Goal: Complete application form

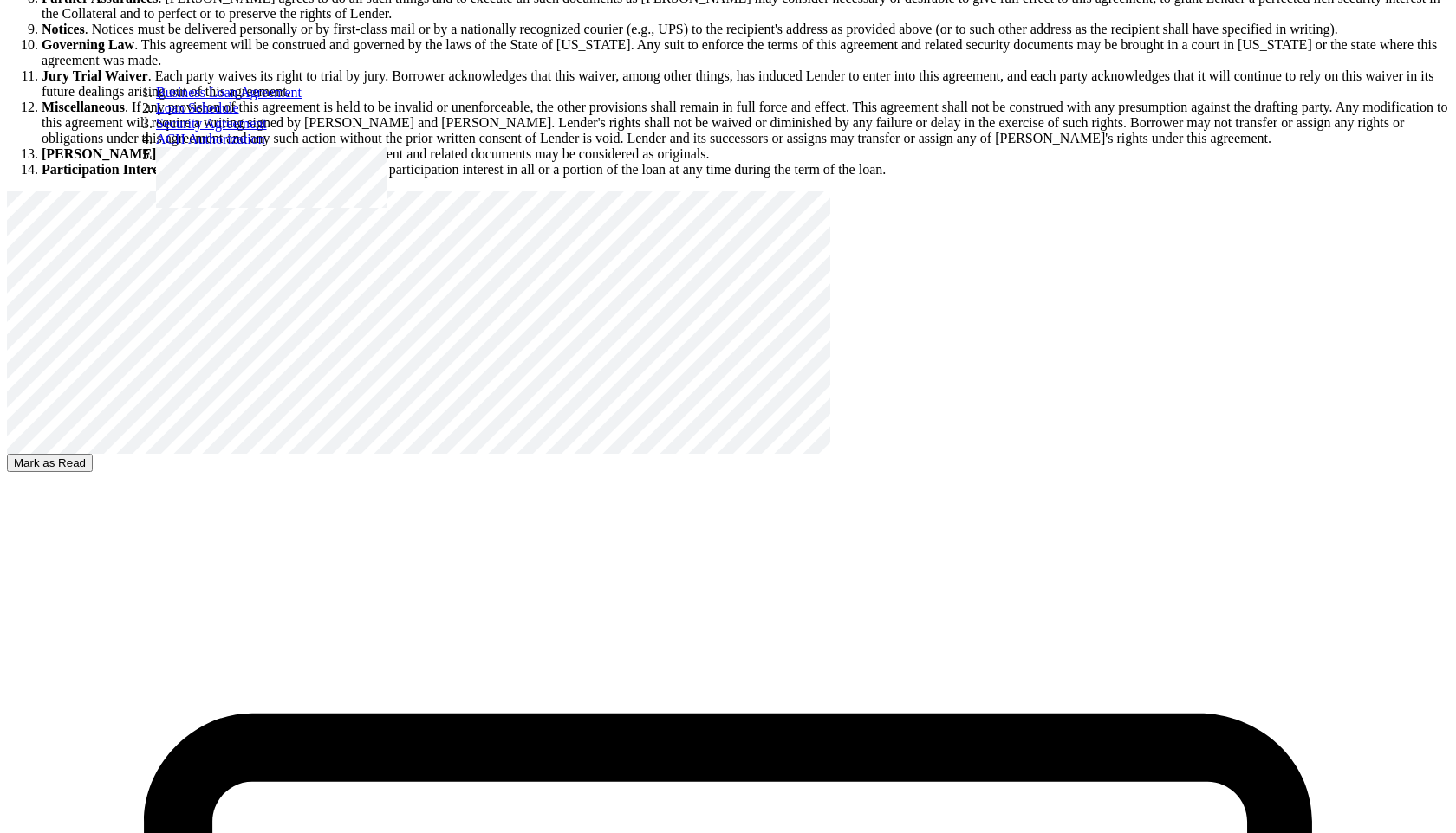
click at [93, 454] on button "Mark as Read" at bounding box center [49, 463] width 86 height 18
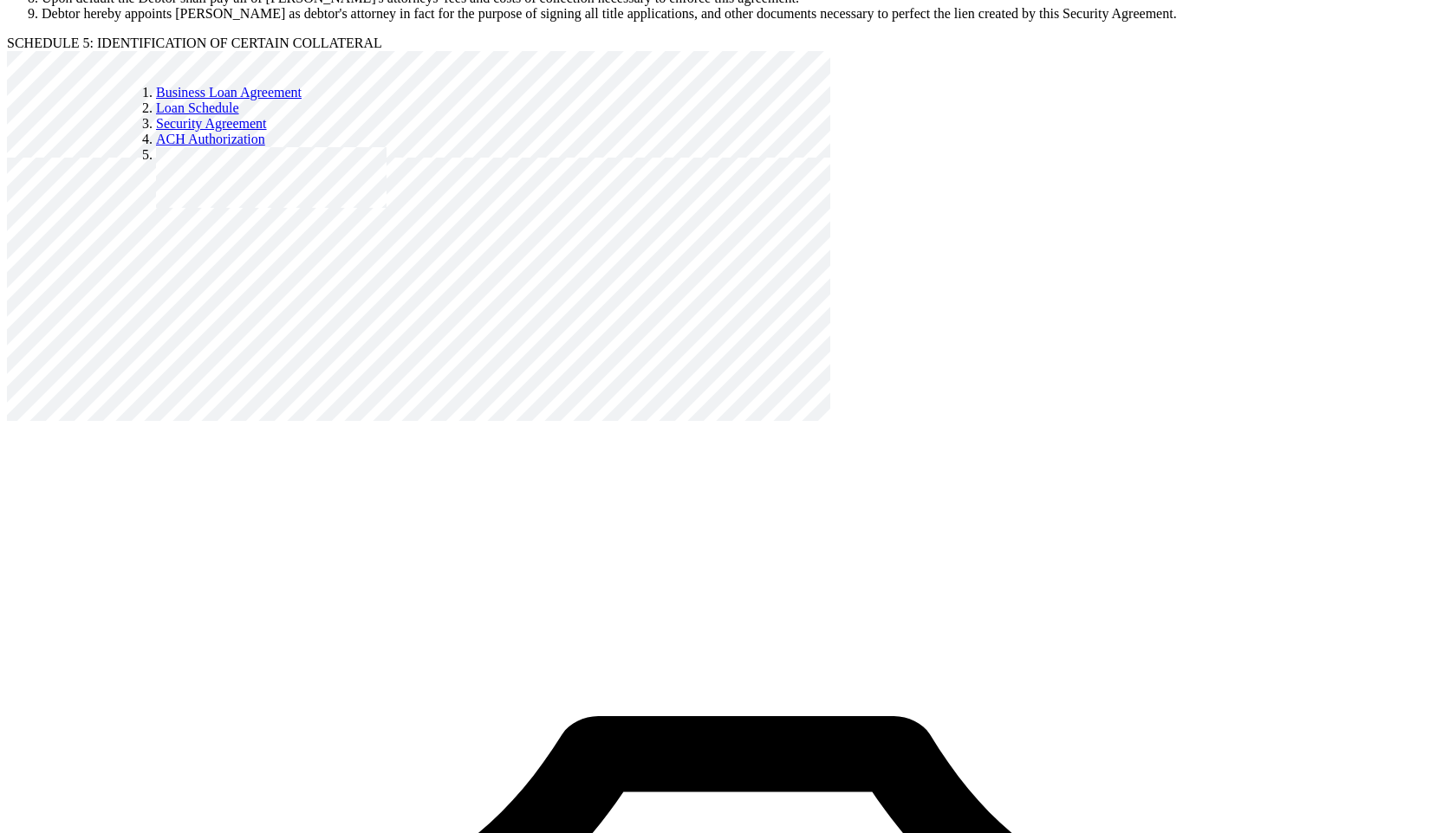
scroll to position [6369, 0]
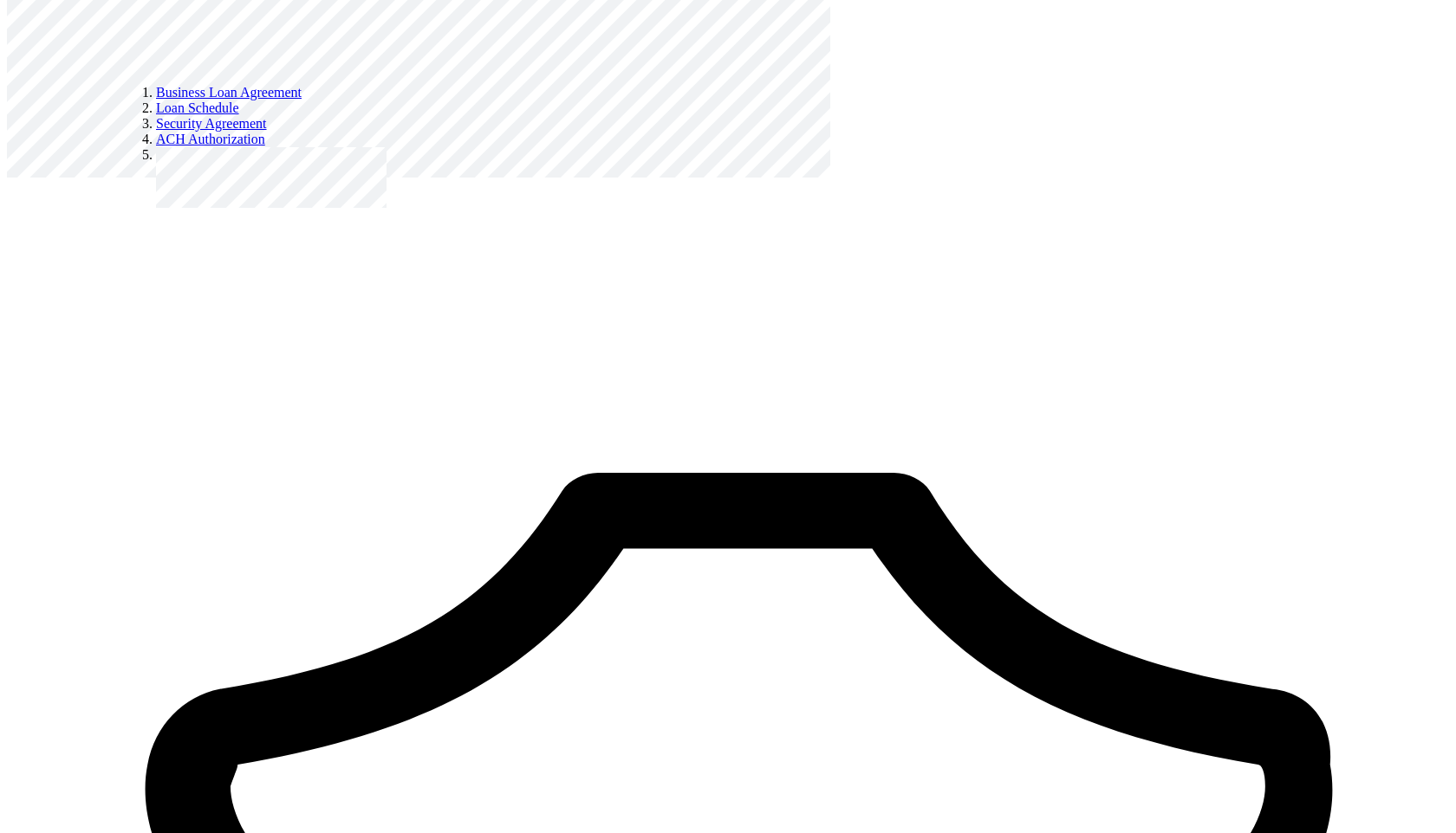
select select "declined_to_answer"
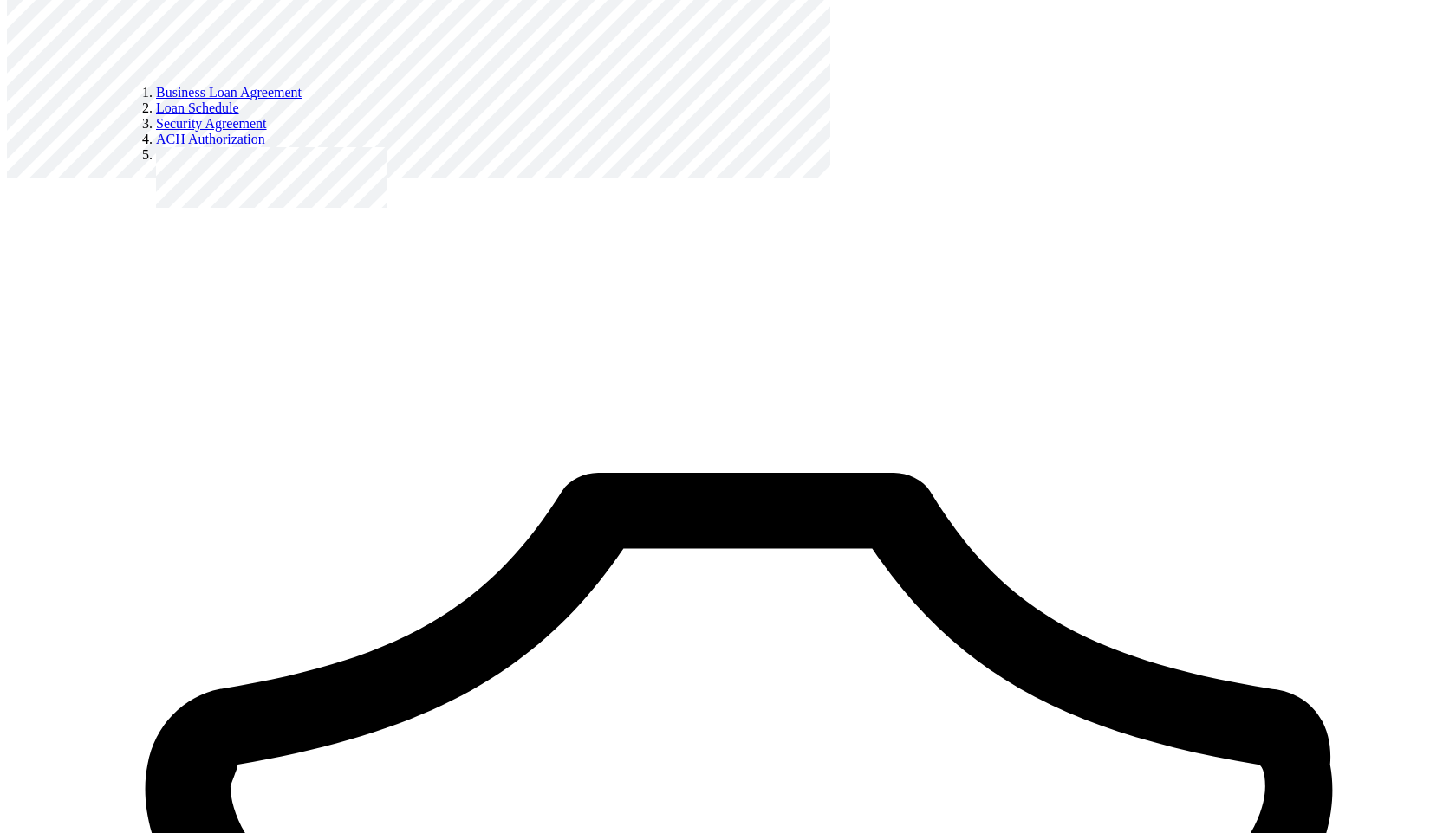
radio input "true"
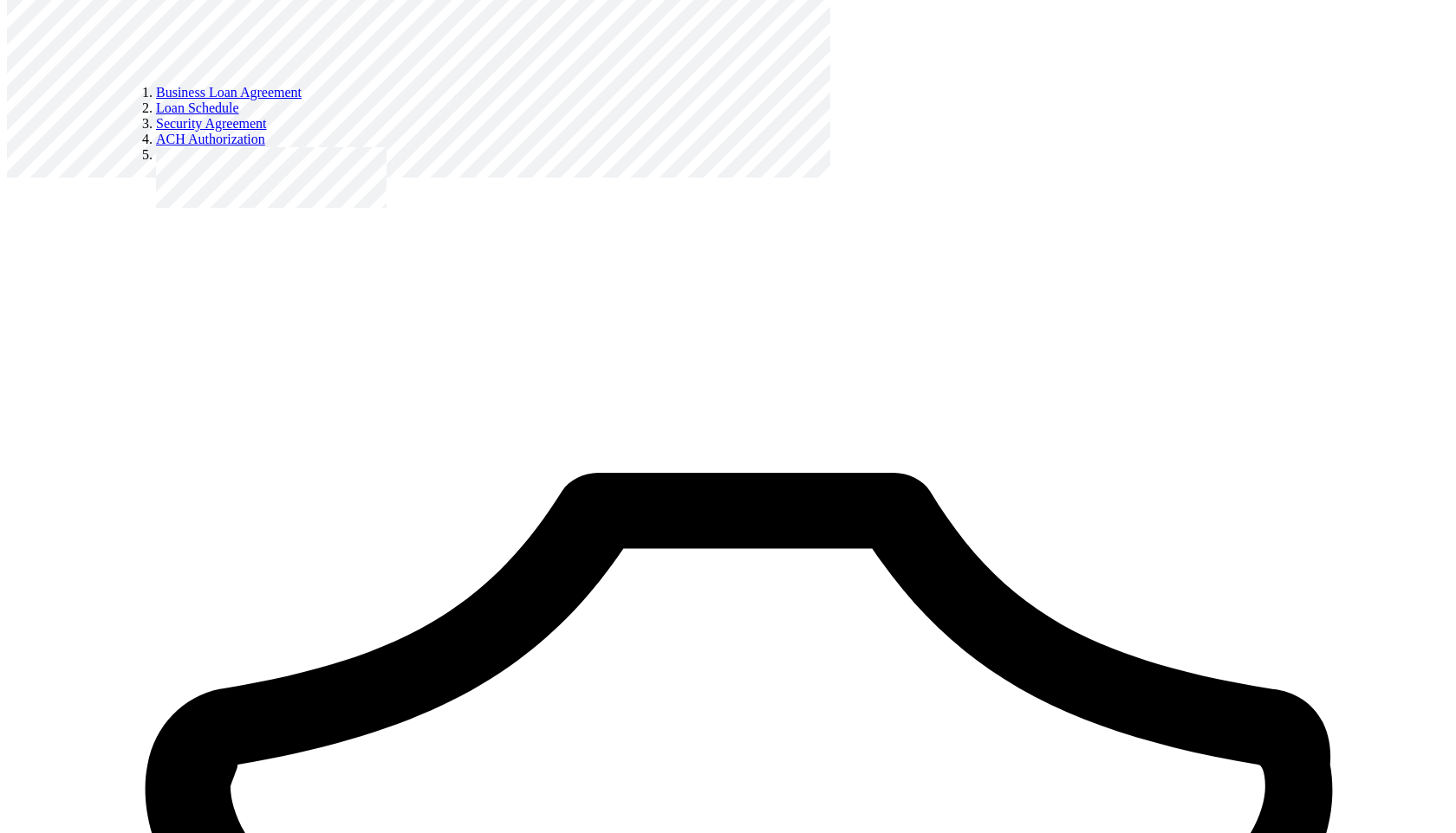
radio input "true"
select select "declined_to_answer"
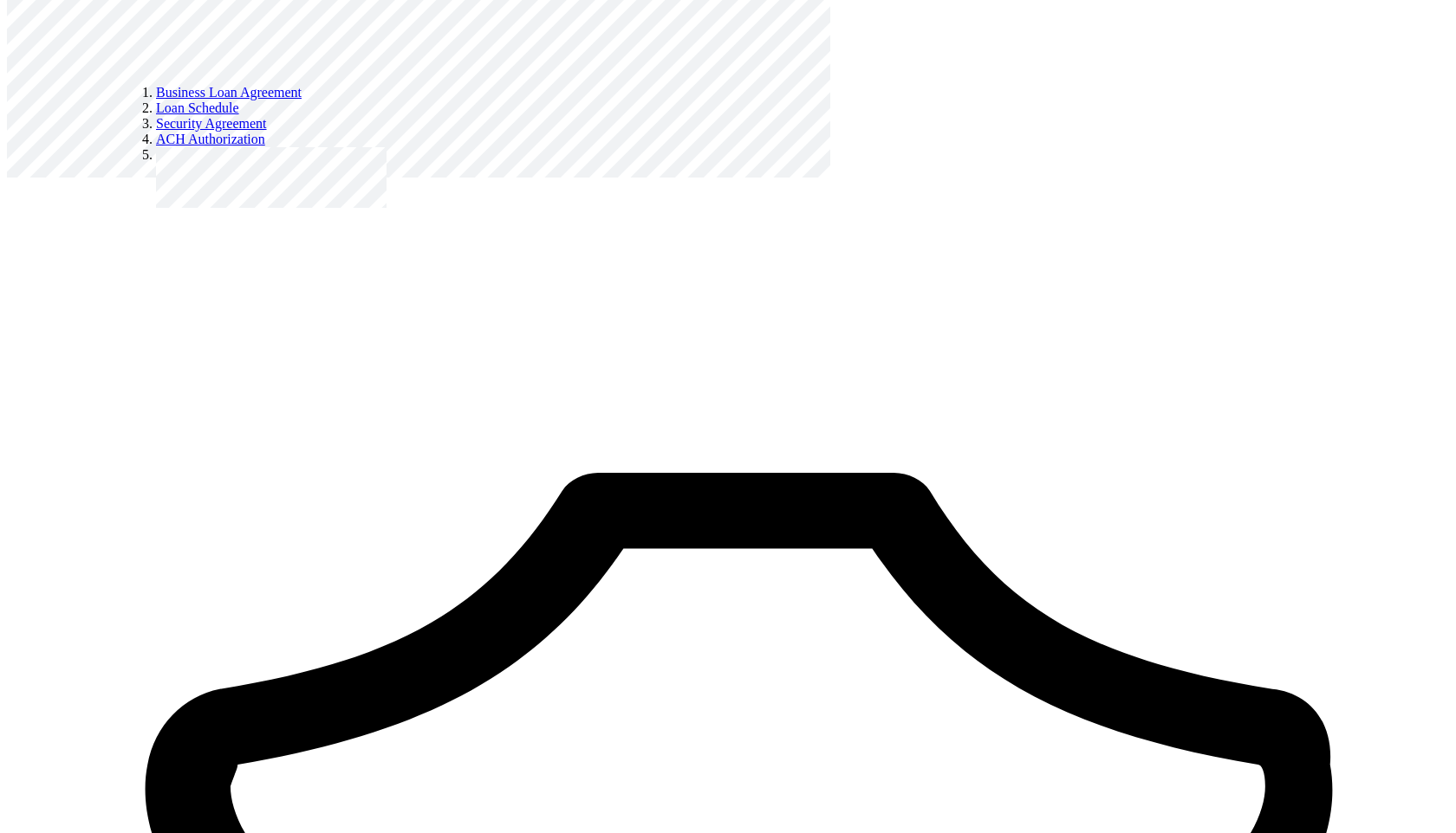
radio input "true"
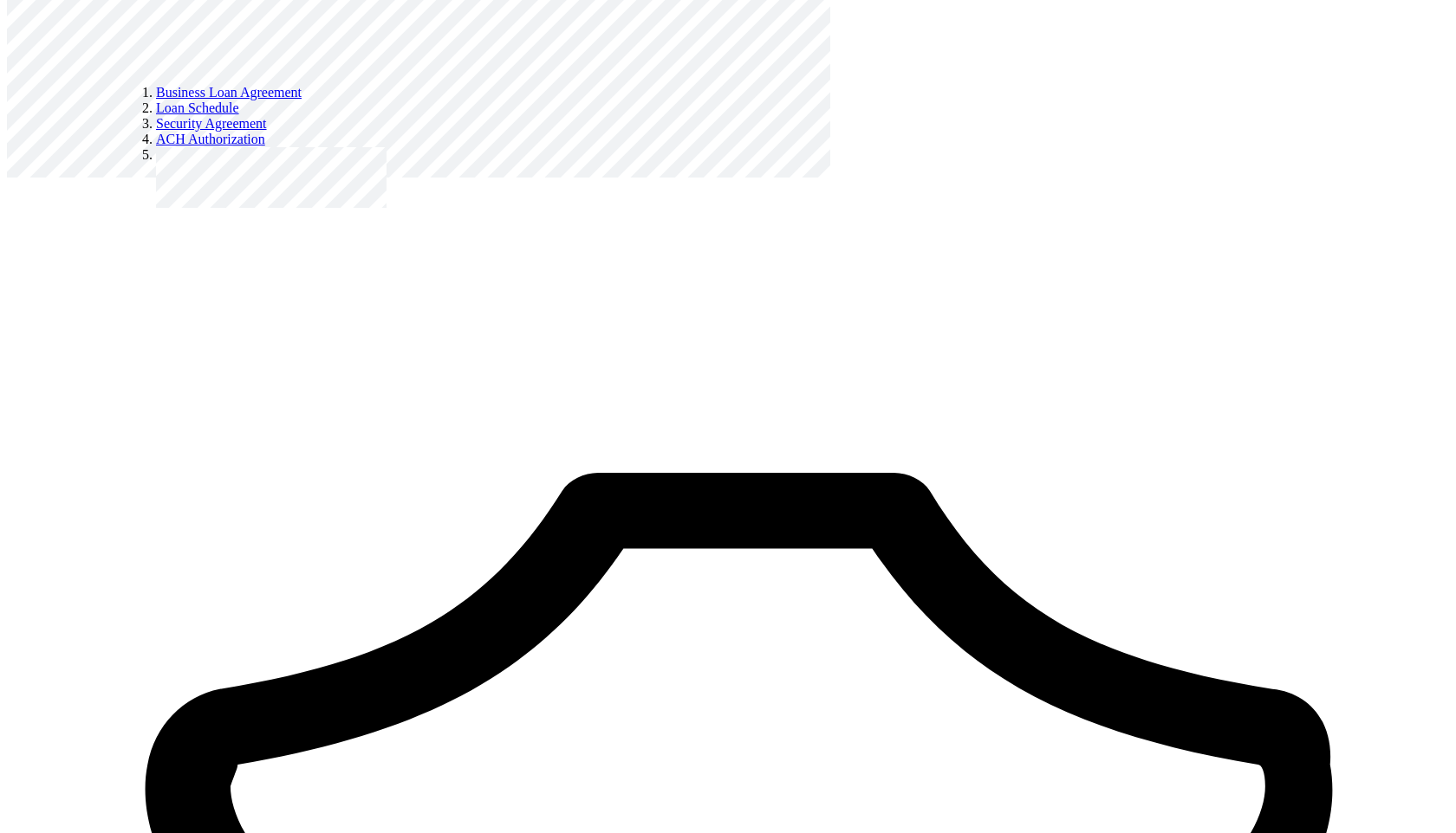
scroll to position [409, 0]
type input "Repudiandae qui dolo"
type input "1"
type input "10233"
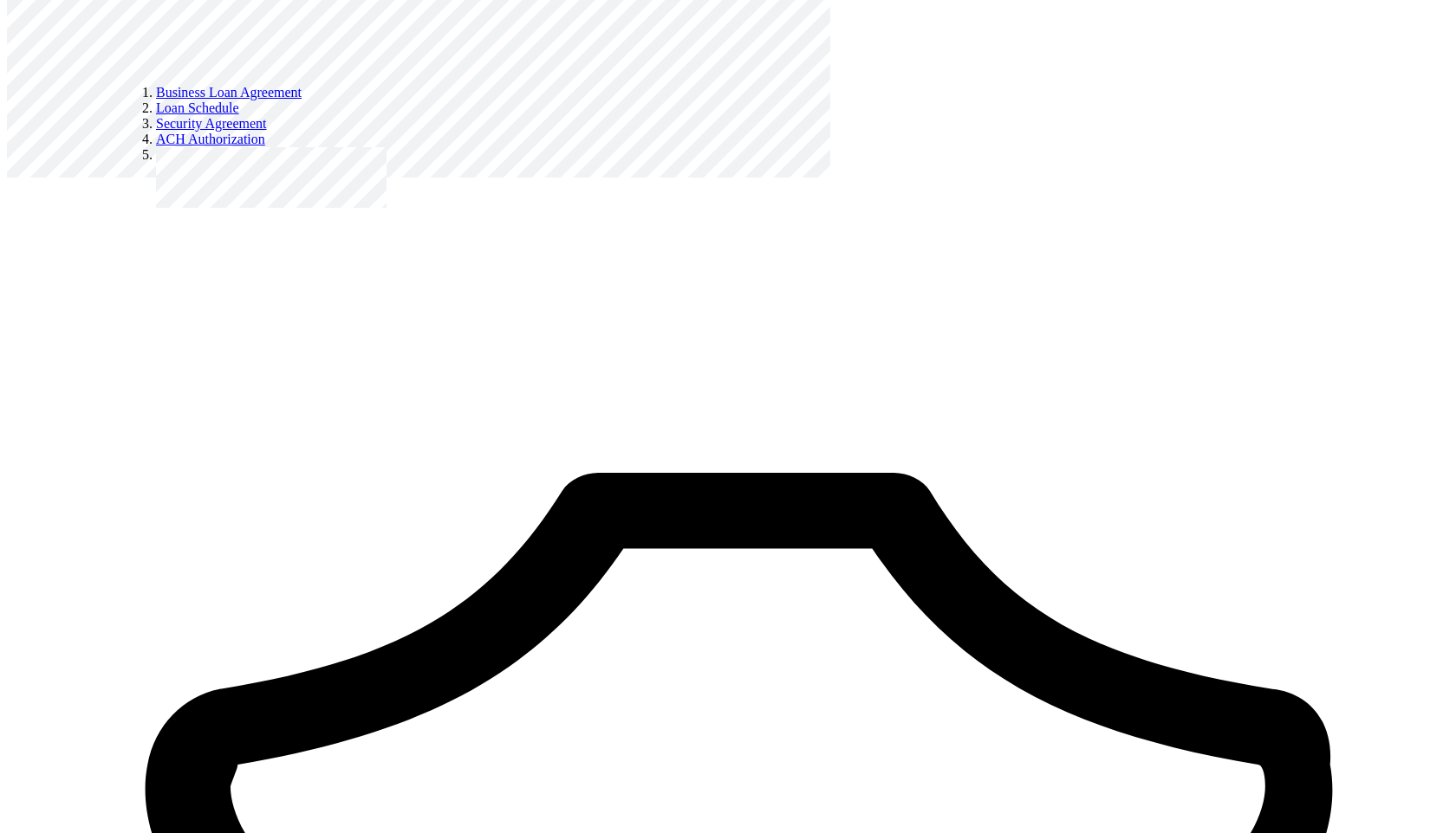
scroll to position [415, 0]
select select "choose_not_to_answer"
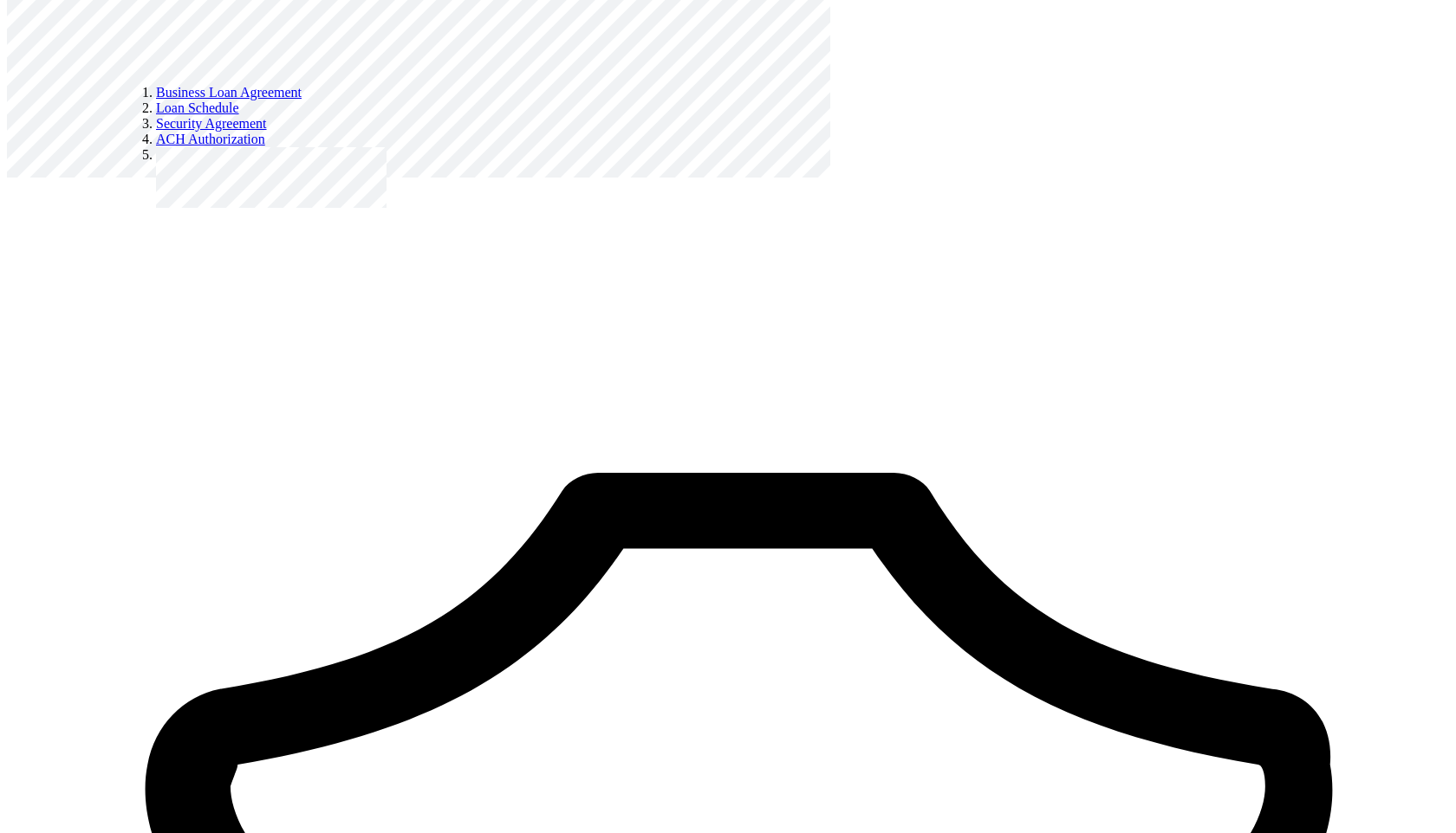
type input "2"
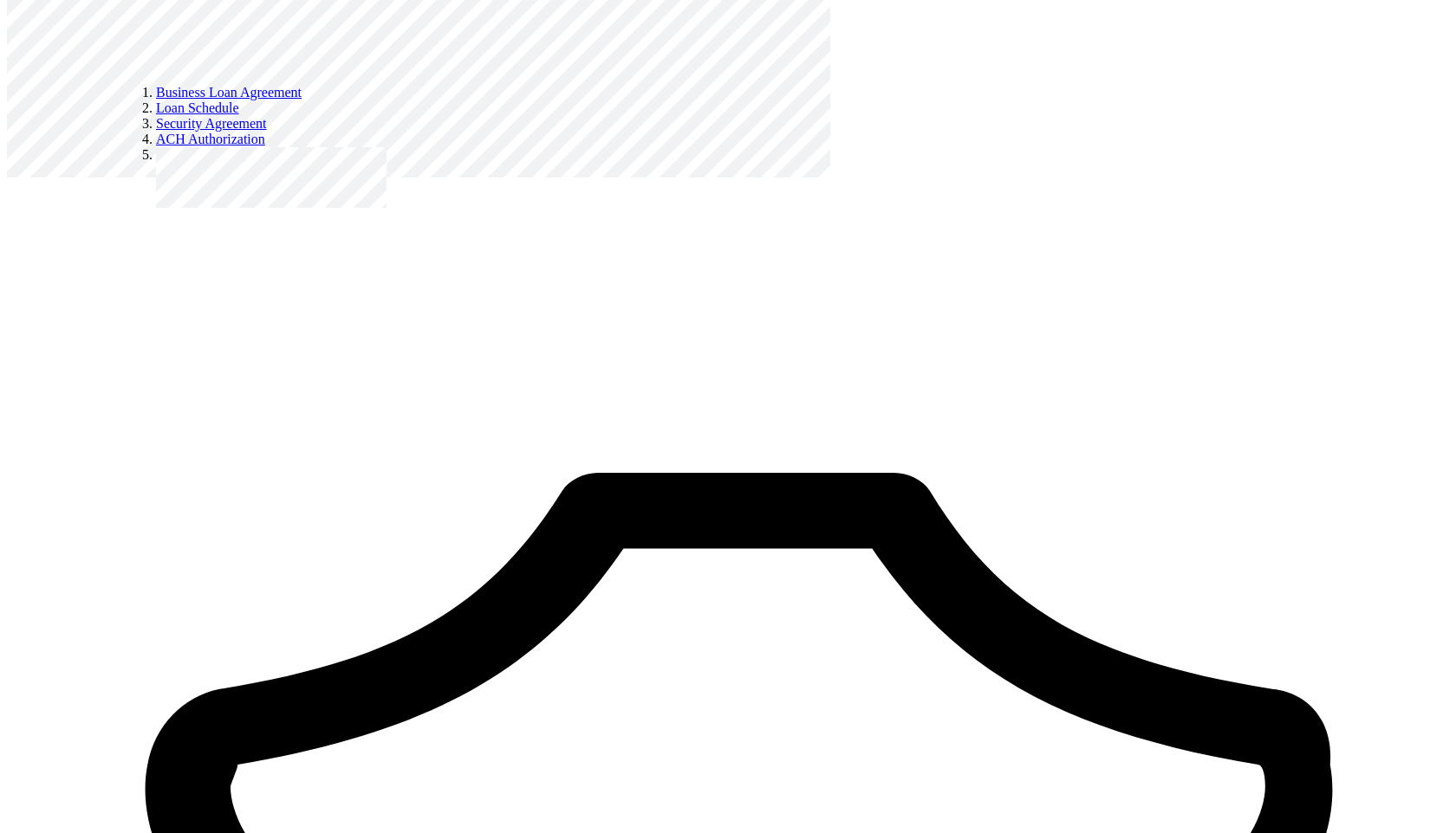
scroll to position [807, 0]
type input "1"
radio input "true"
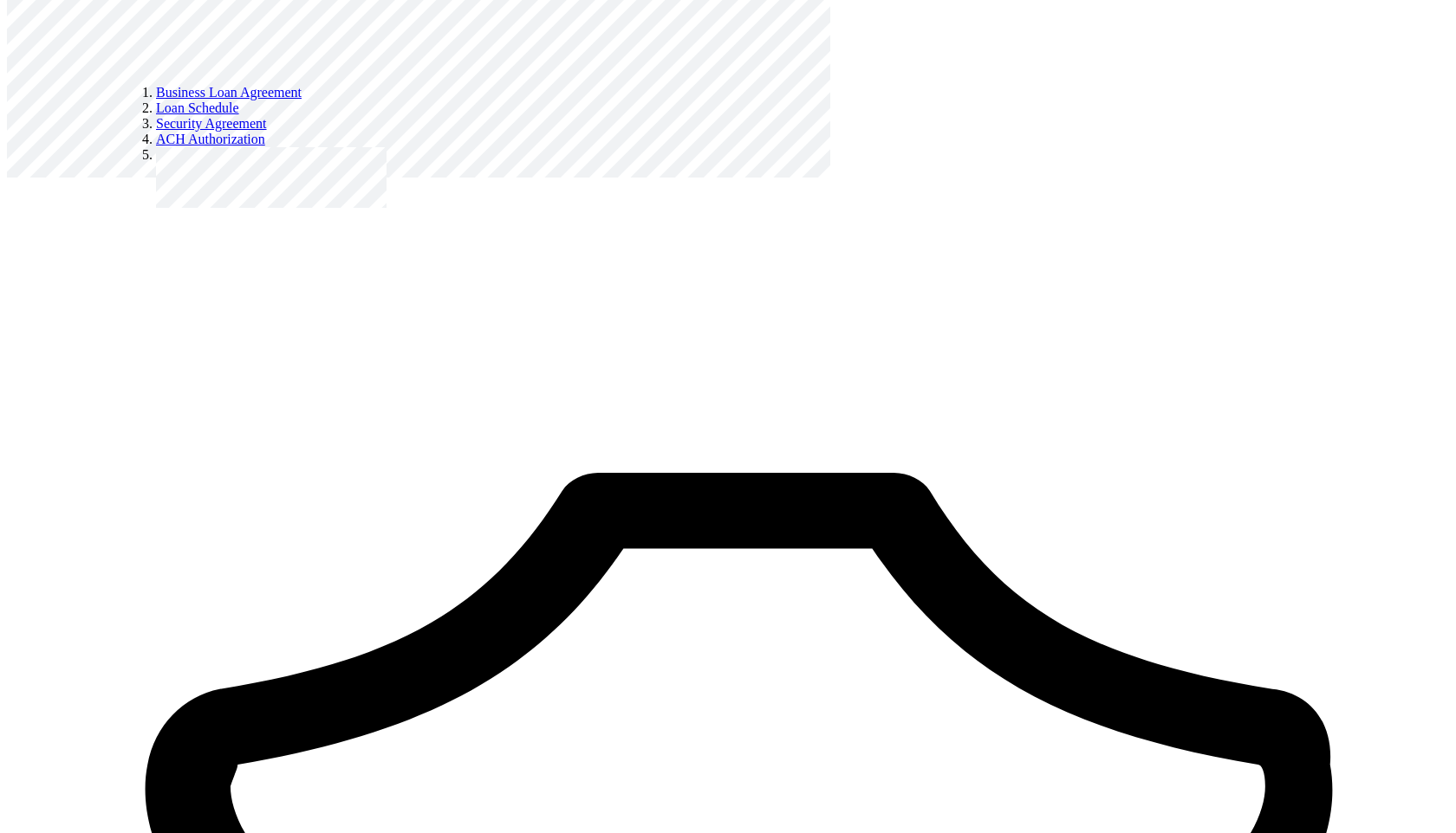
type input "10000"
radio input "true"
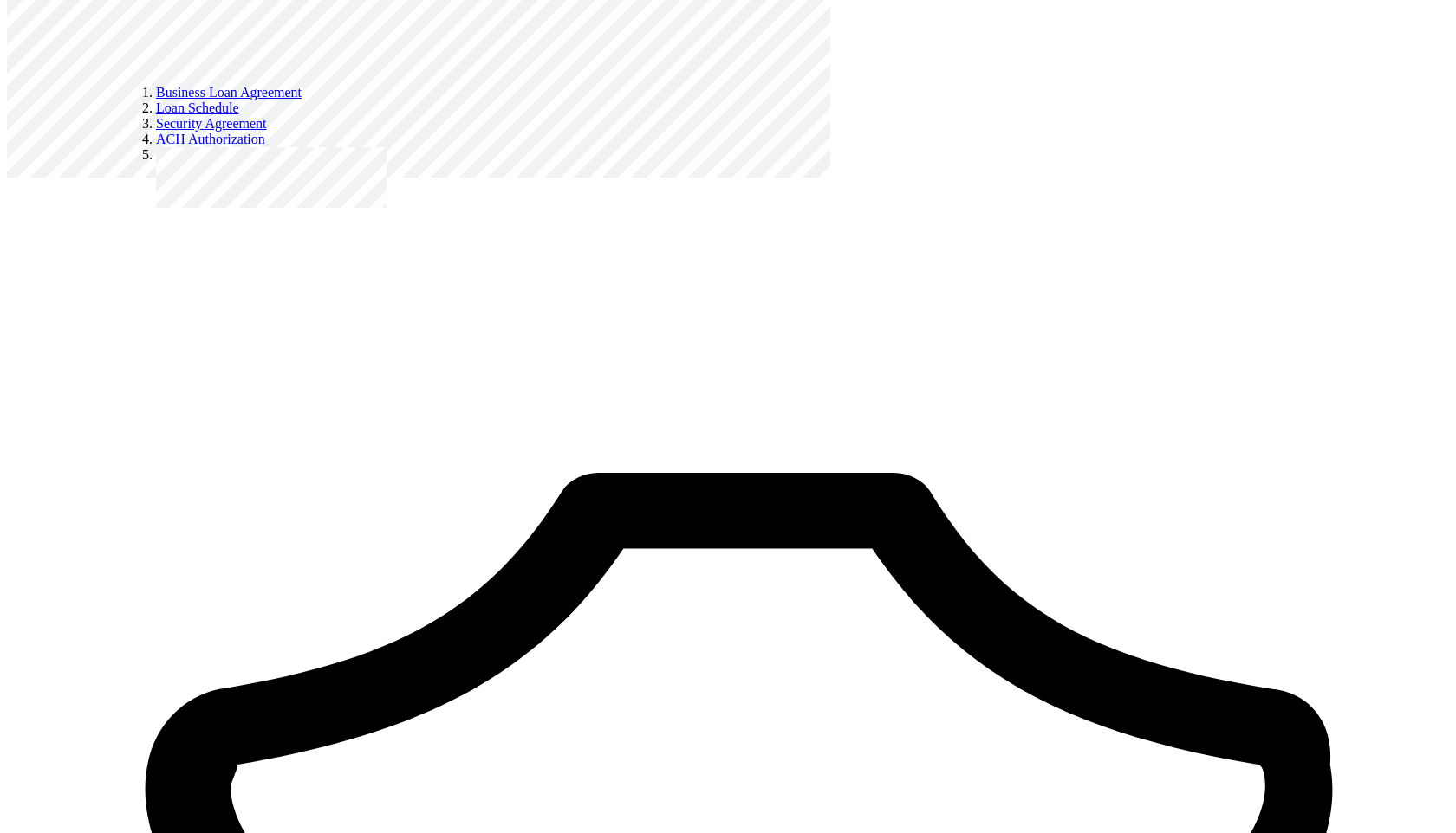
scroll to position [1252, 0]
type input "60"
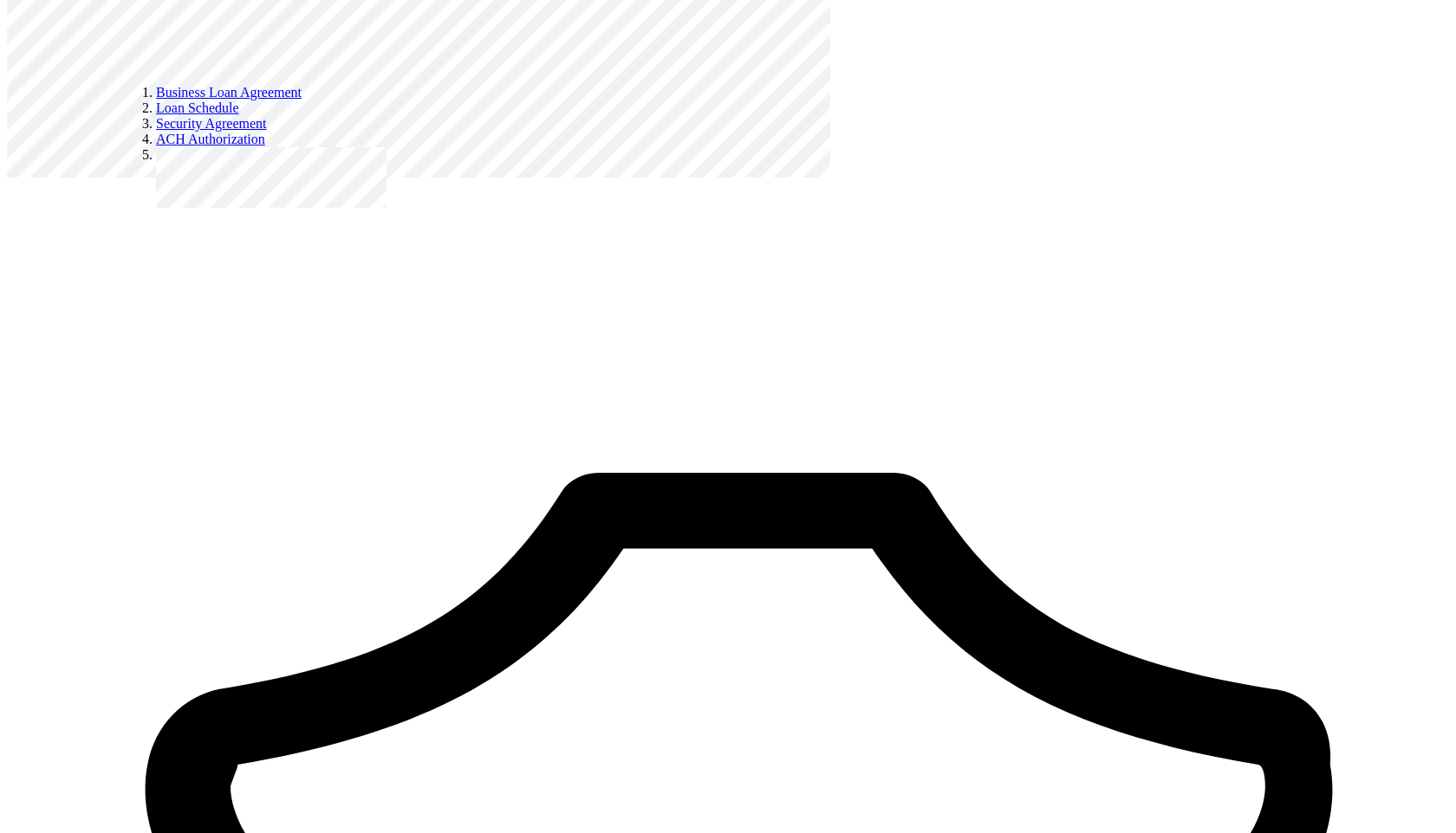
radio input "true"
type input "3"
type input "1"
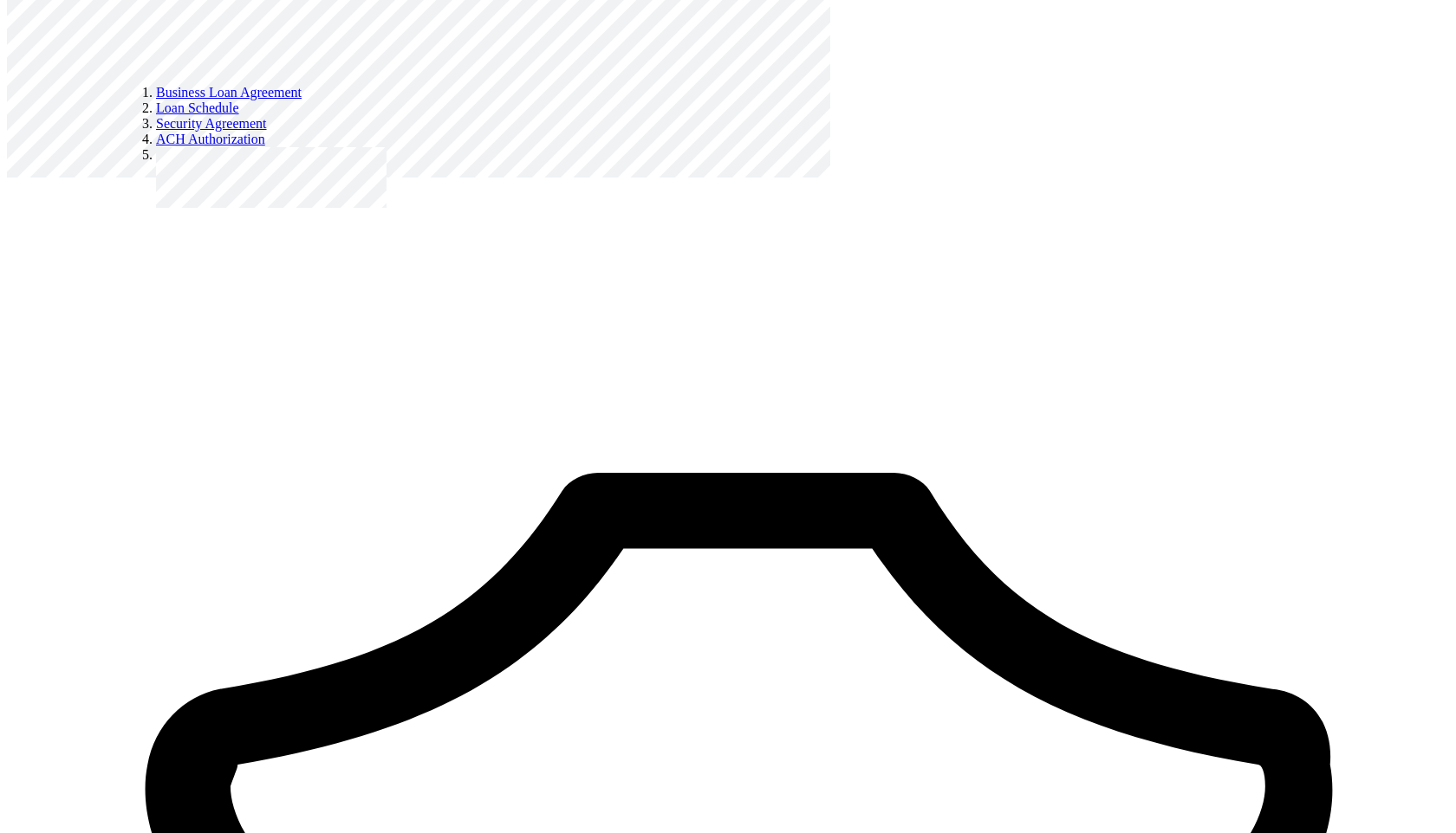
radio input "true"
